Goal: Transaction & Acquisition: Download file/media

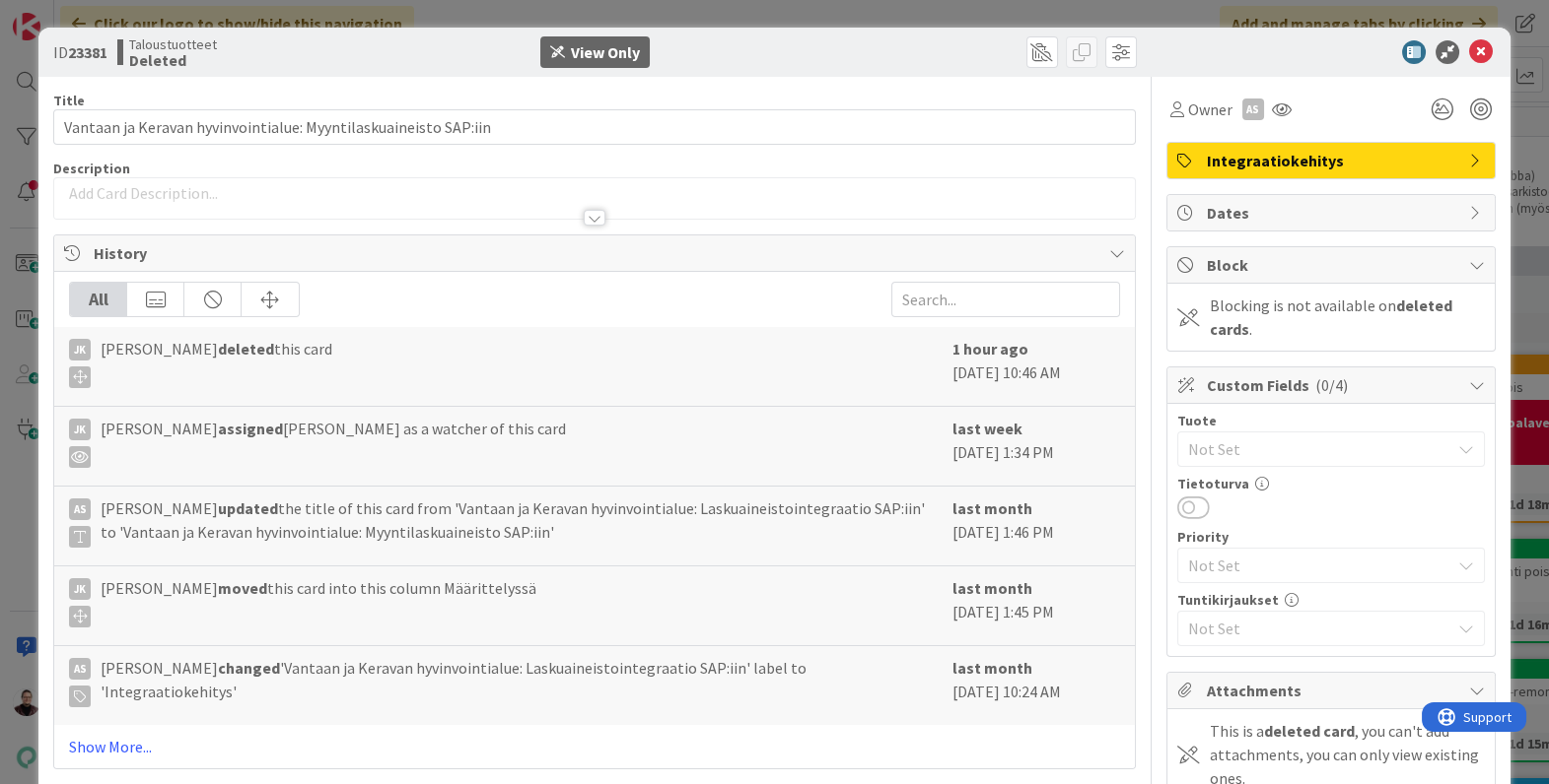
click at [19, 390] on div "ID 23381 Taloustuotteet Deleted View Only Title 63 / 128 Vantaan ja Keravan hyv…" at bounding box center [774, 392] width 1549 height 784
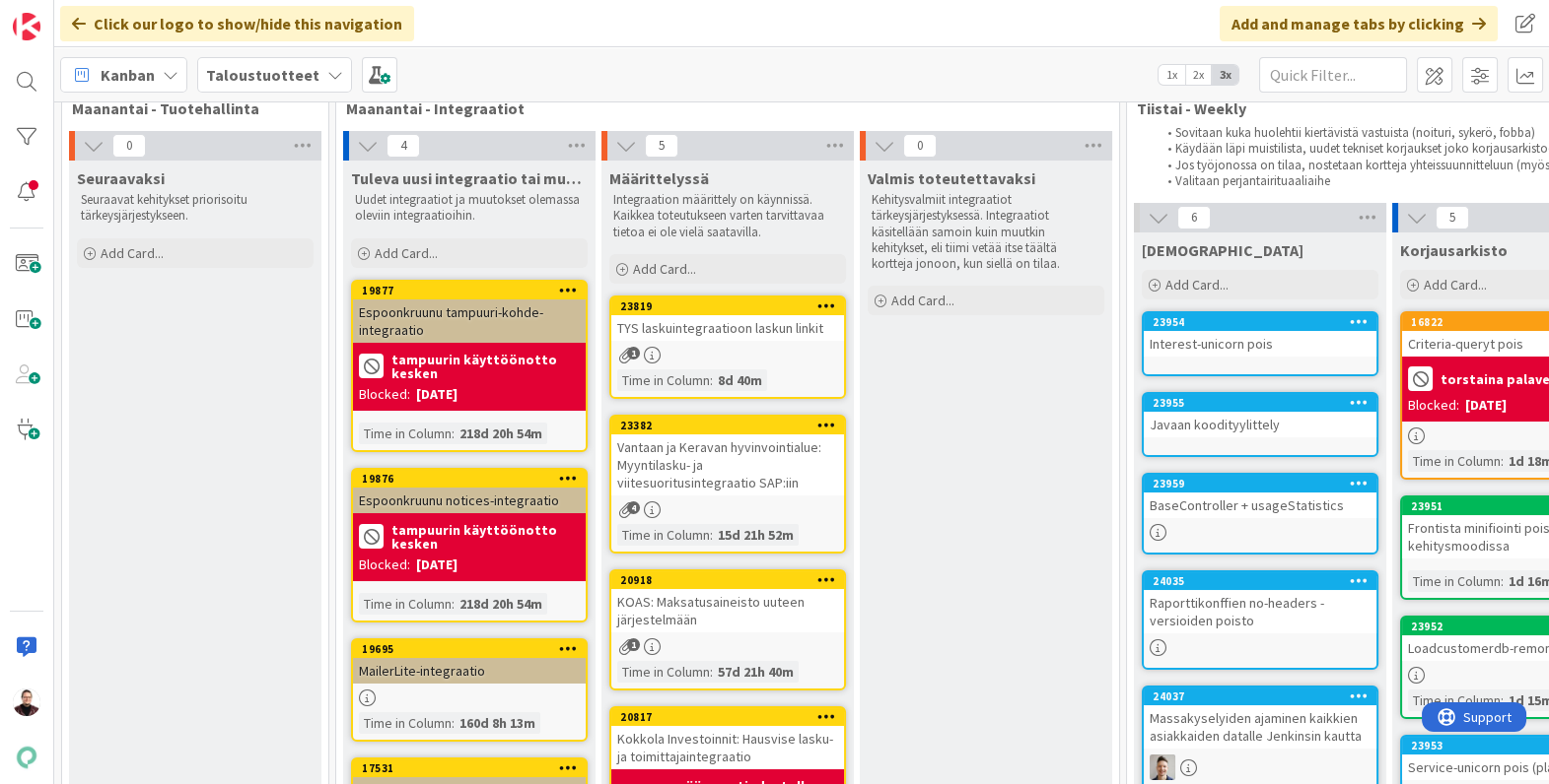
scroll to position [98, 0]
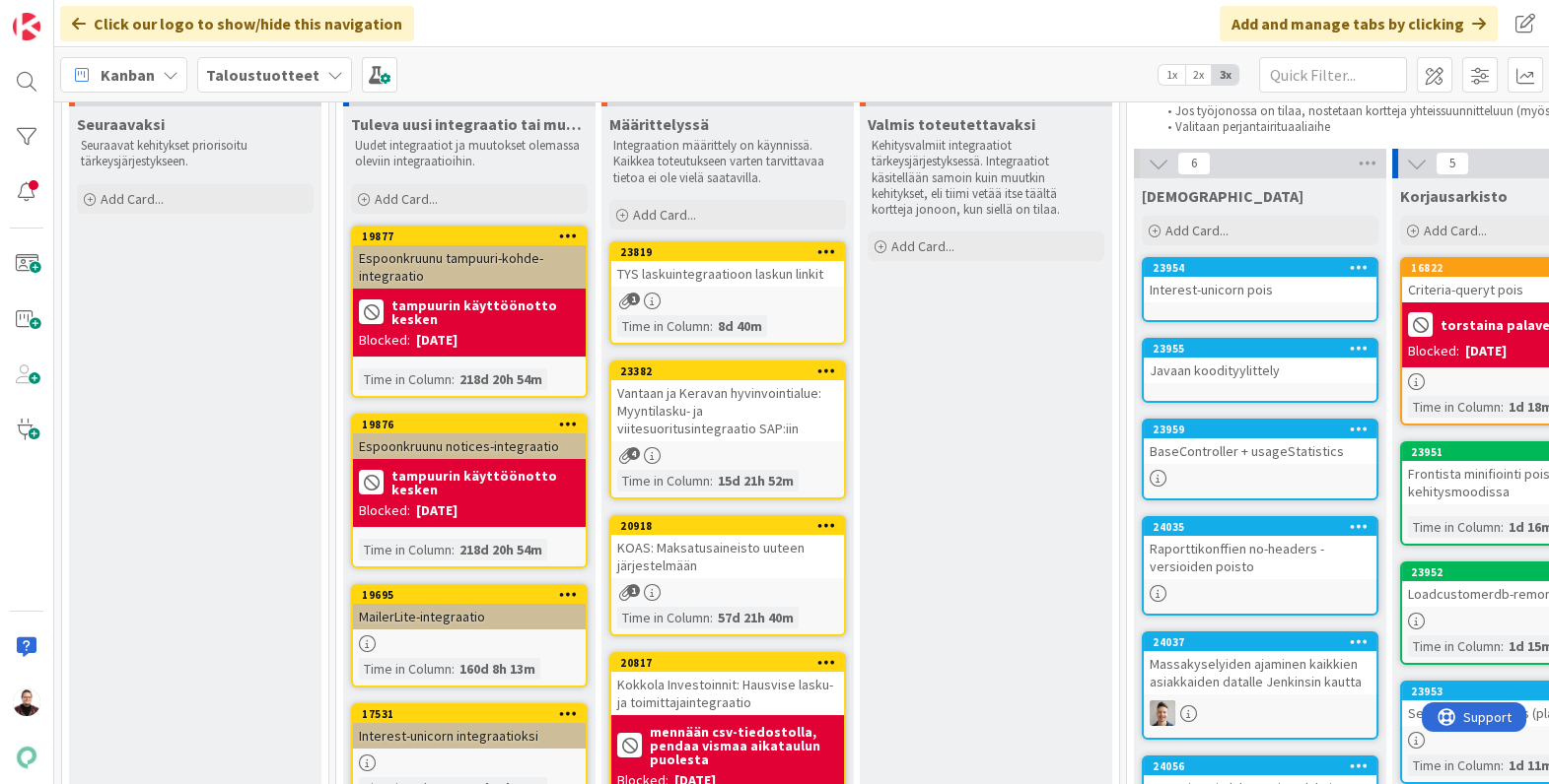
click at [651, 395] on div "Vantaan ja Keravan hyvinvointialue: Myyntilasku- ja viitesuoritusintegraatio SA…" at bounding box center [727, 410] width 233 height 61
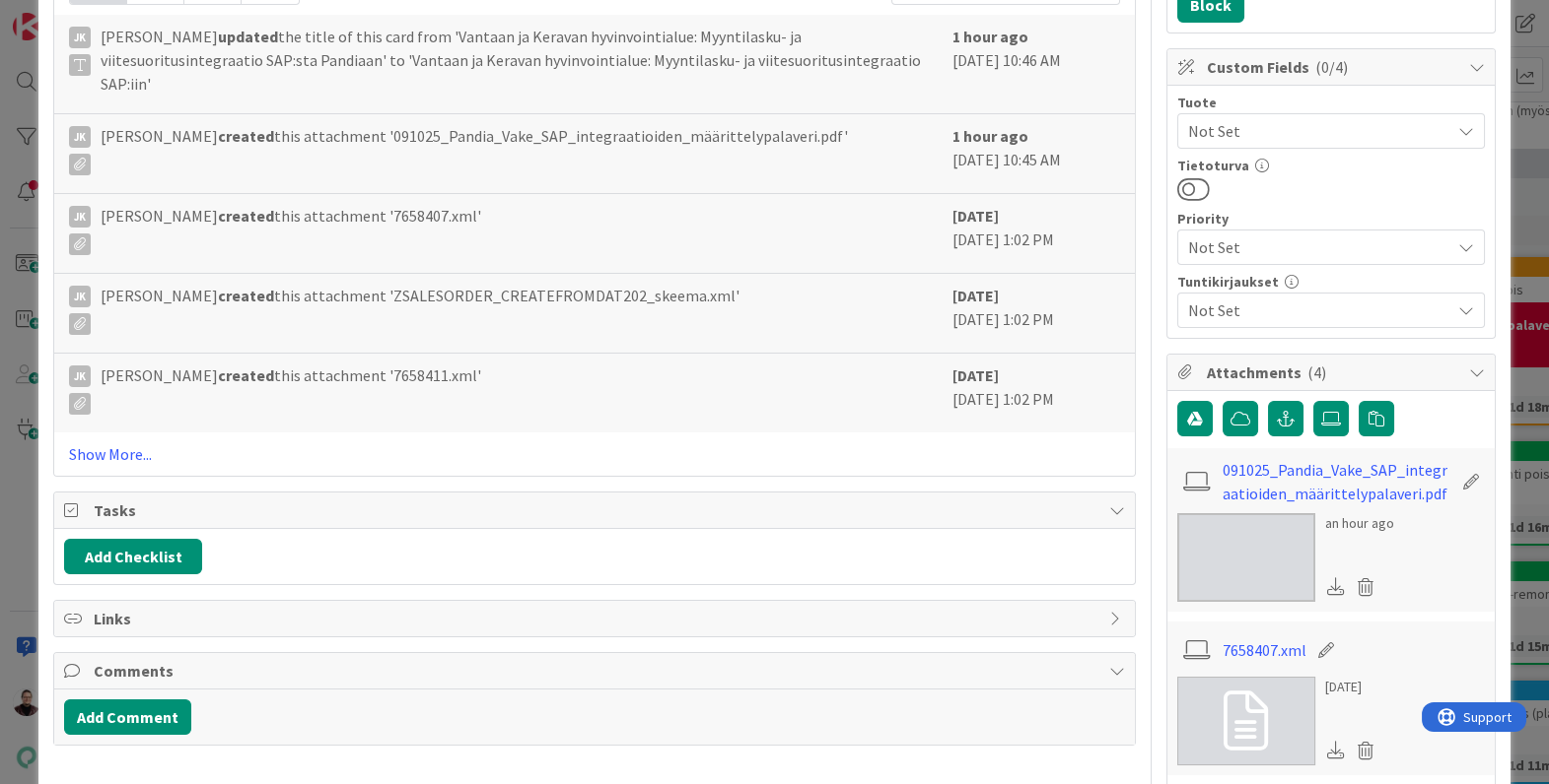
scroll to position [703, 0]
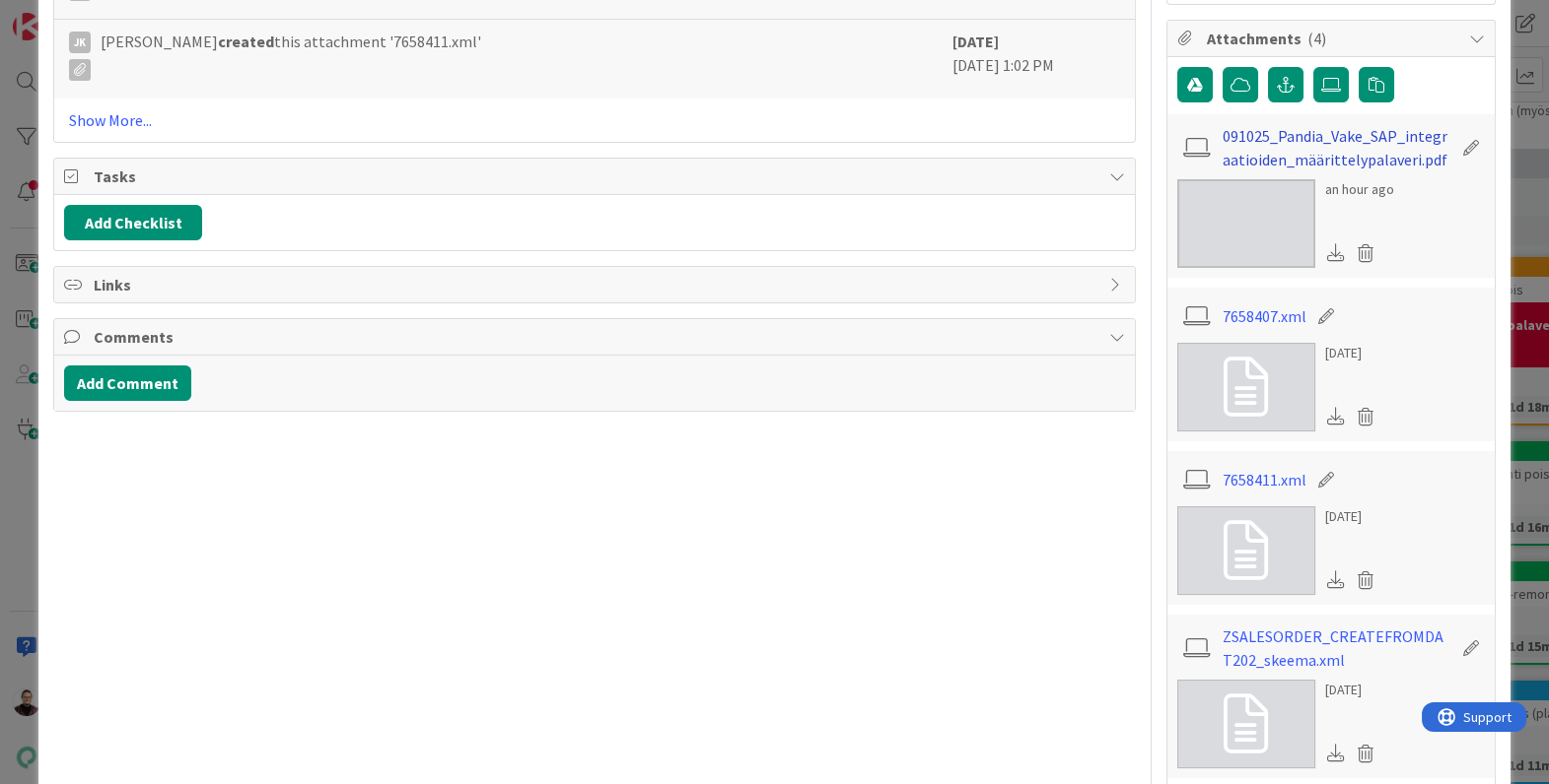
click at [1372, 156] on link "091025_Pandia_Vake_SAP_integraatioiden_määrittelypalaveri.pdf" at bounding box center [1336, 147] width 229 height 47
click at [1268, 156] on link "091025_Pandia_Vake_SAP_integraatioiden_määrittelypalaveri.pdf" at bounding box center [1336, 147] width 229 height 47
